Goal: Task Accomplishment & Management: Complete application form

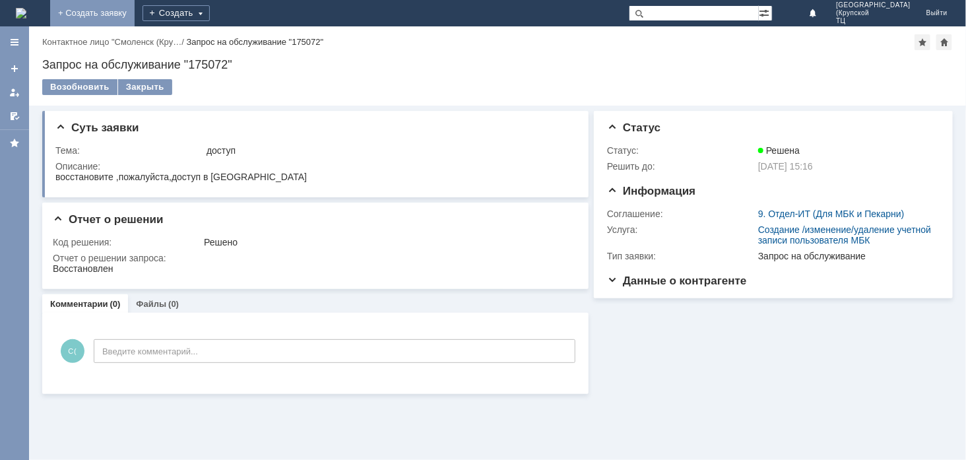
click at [135, 14] on link "+ Создать заявку" at bounding box center [92, 13] width 84 height 26
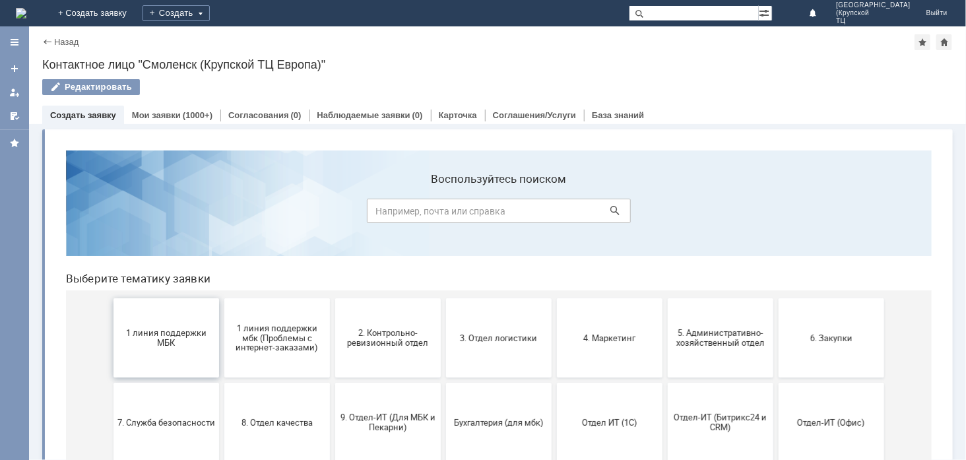
click at [152, 347] on button "1 линия поддержки МБК" at bounding box center [166, 337] width 106 height 79
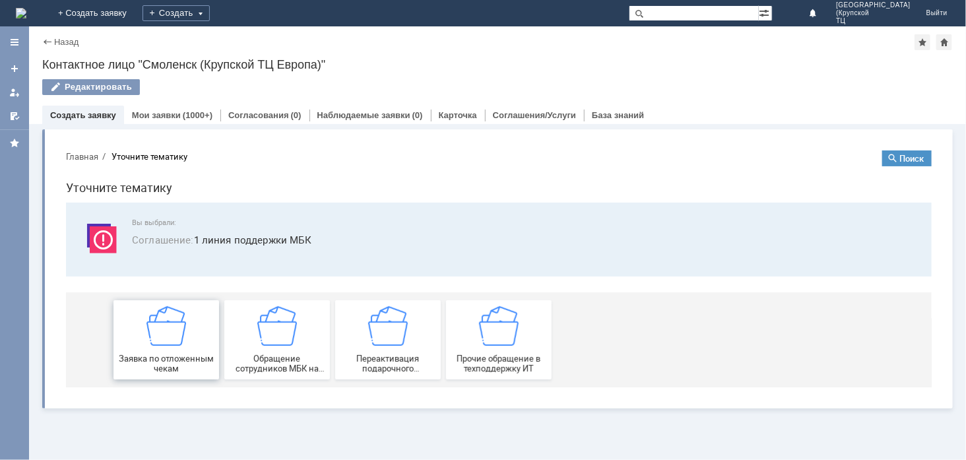
click at [152, 348] on div "Заявка по отложенным чекам" at bounding box center [166, 339] width 98 height 67
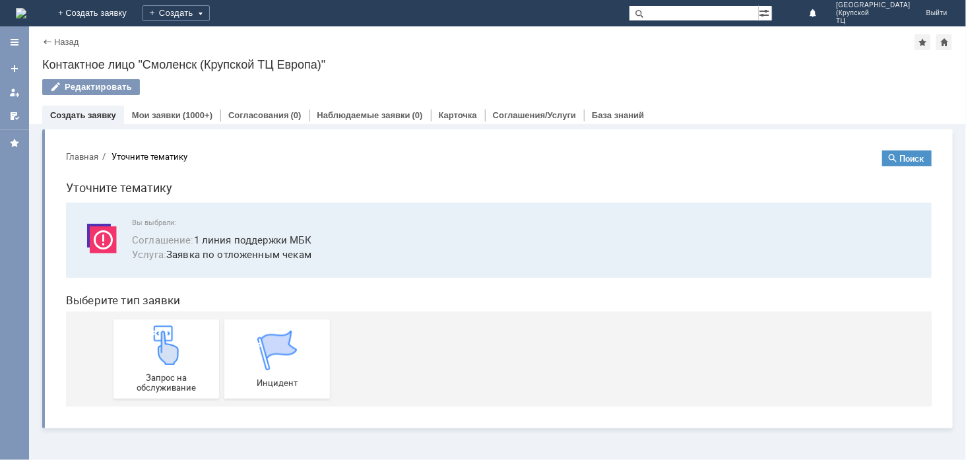
click at [152, 348] on img at bounding box center [166, 345] width 40 height 40
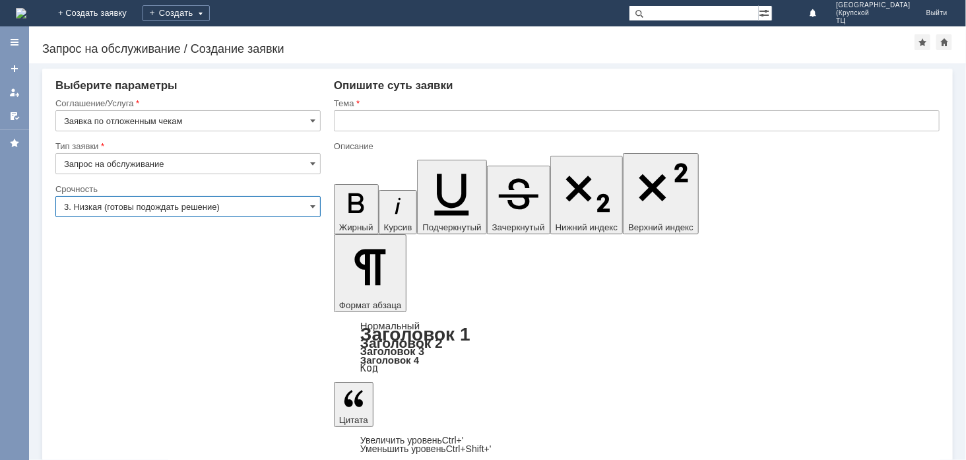
click at [282, 203] on input "3. Низкая (готовы подождать решение)" at bounding box center [187, 206] width 265 height 21
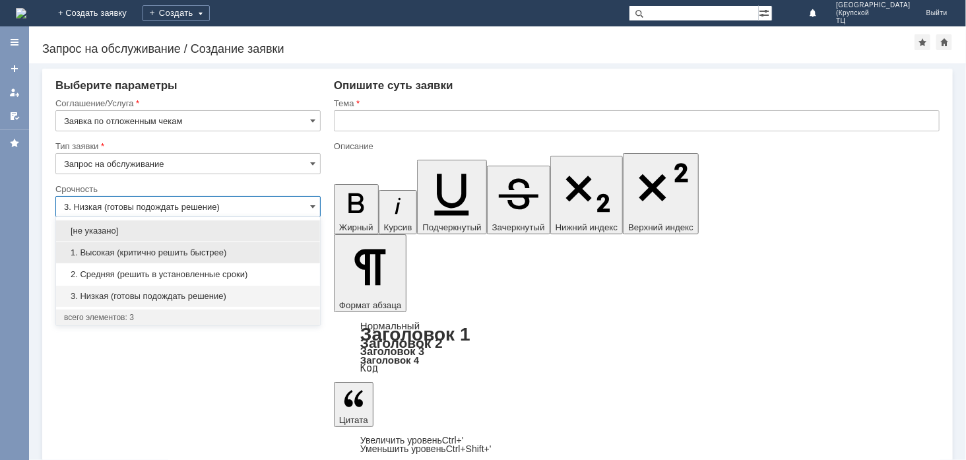
click at [275, 251] on span "1. Высокая (критично решить быстрее)" at bounding box center [188, 253] width 248 height 11
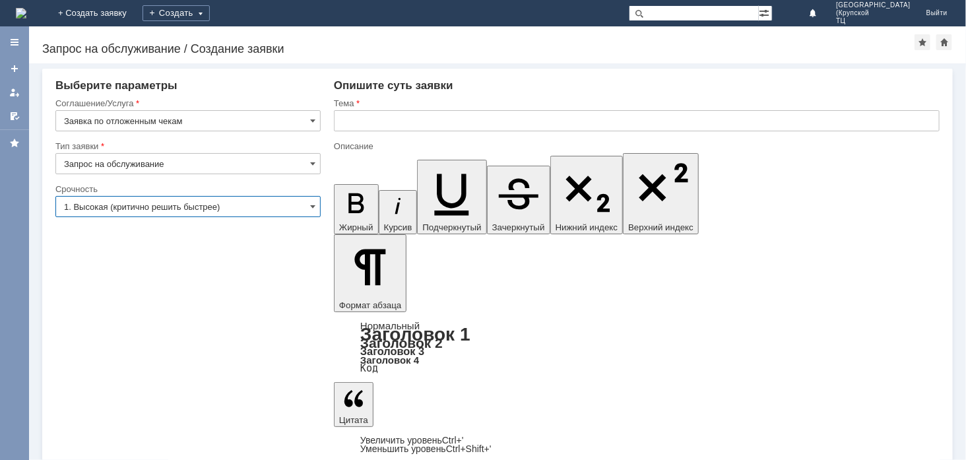
type input "1. Высокая (критично решить быстрее)"
click at [370, 117] on input "text" at bounding box center [637, 120] width 606 height 21
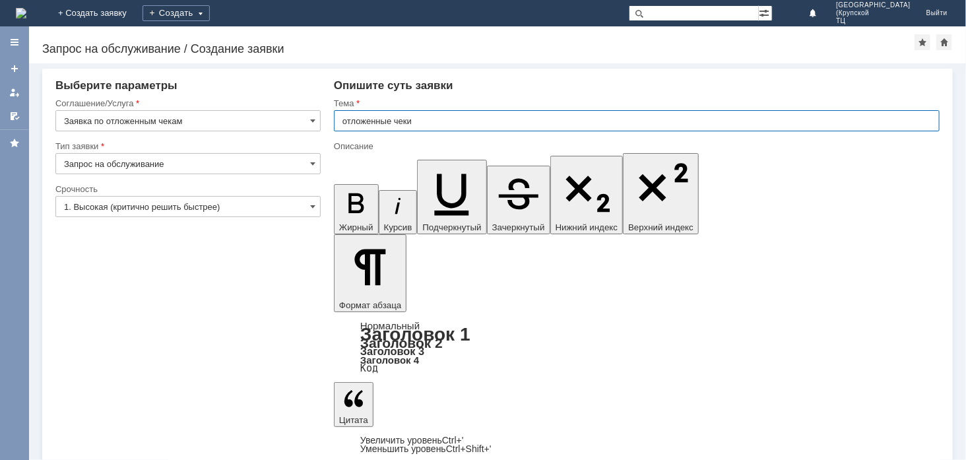
type input "отложенные чеки"
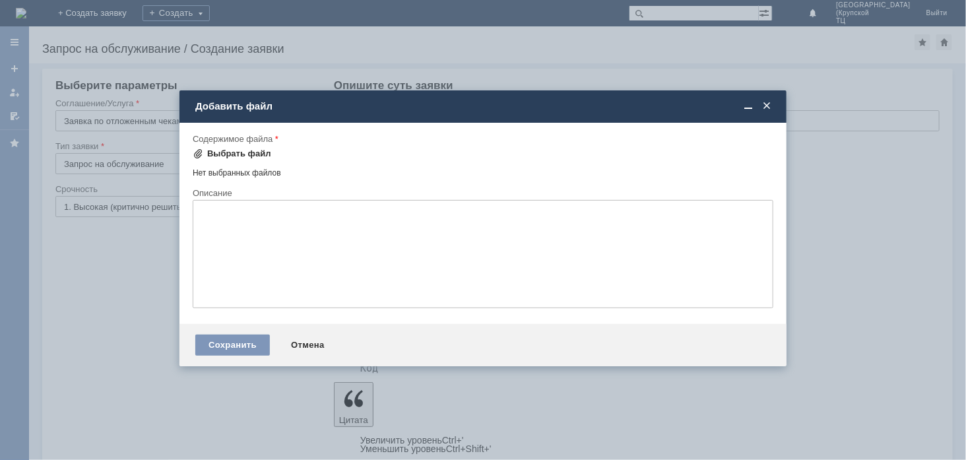
click at [234, 154] on div "Выбрать файл" at bounding box center [239, 154] width 64 height 11
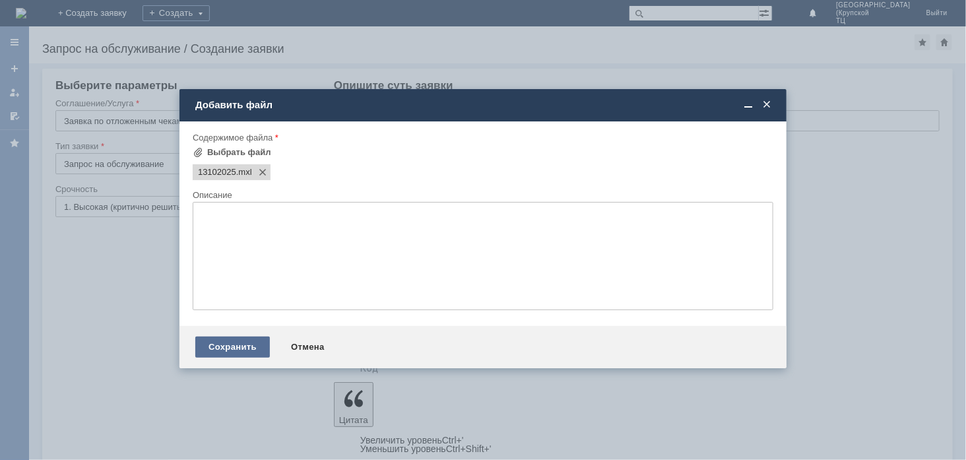
click at [246, 354] on div "Сохранить" at bounding box center [232, 347] width 75 height 21
